Goal: Information Seeking & Learning: Check status

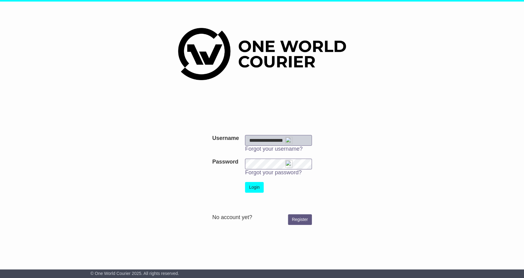
type input "**********"
click at [257, 189] on button "Login" at bounding box center [254, 187] width 18 height 11
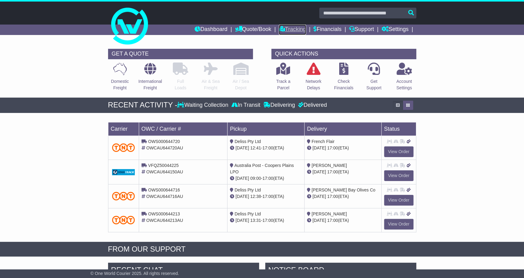
click at [292, 30] on link "Tracking" at bounding box center [292, 30] width 27 height 10
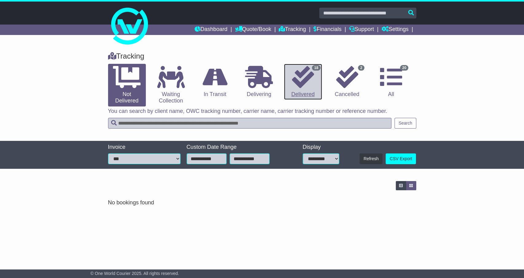
click at [302, 83] on icon at bounding box center [303, 77] width 22 height 22
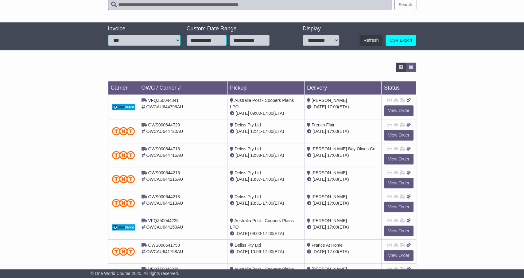
scroll to position [128, 0]
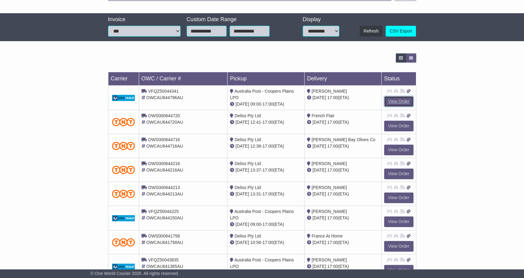
click at [392, 101] on link "View Order" at bounding box center [398, 101] width 29 height 11
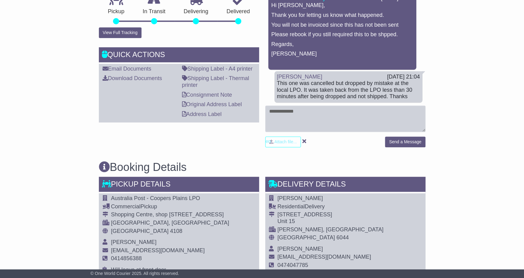
scroll to position [160, 0]
